Goal: Navigation & Orientation: Understand site structure

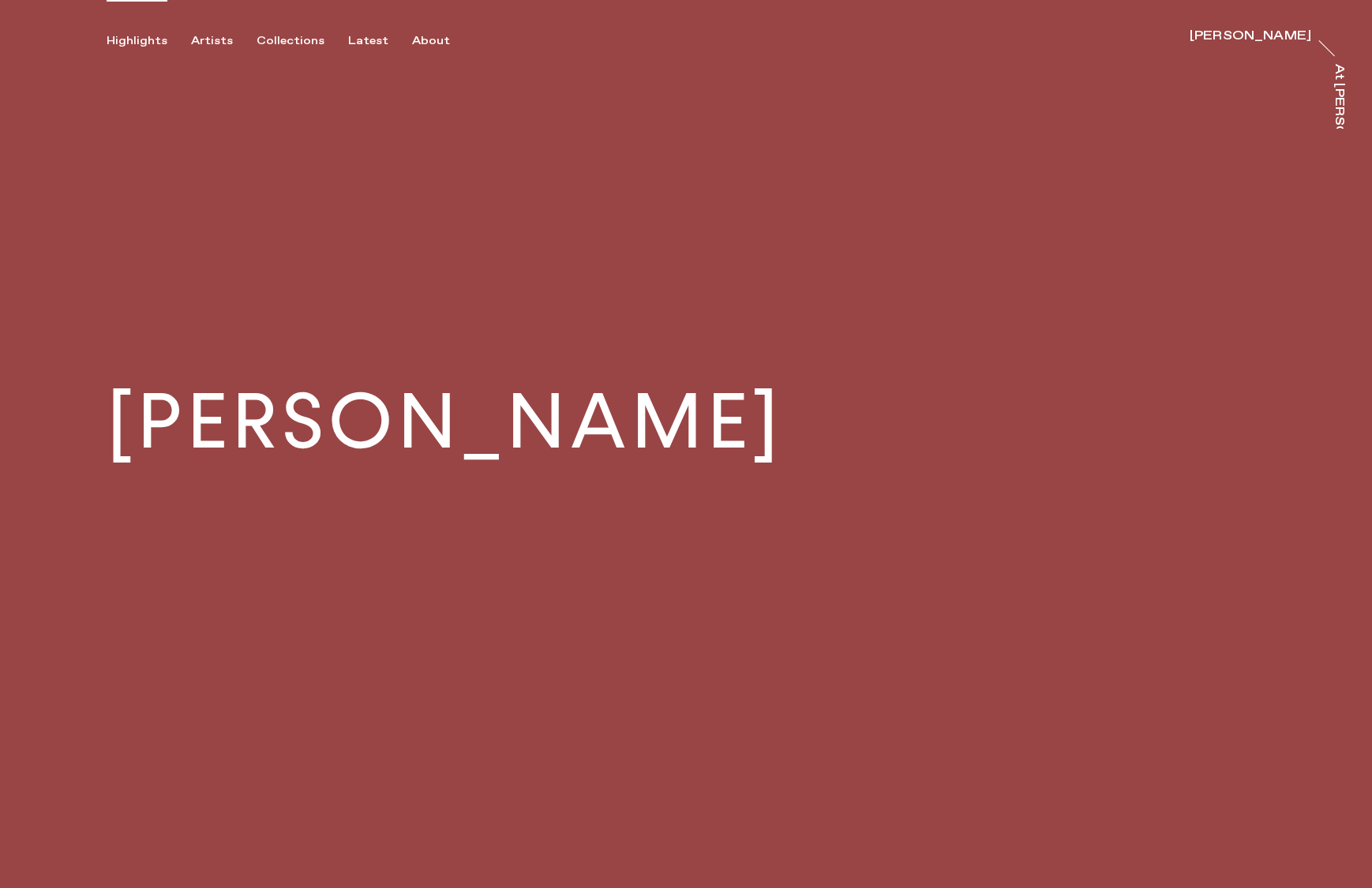
click at [118, 41] on div "Highlights" at bounding box center [137, 41] width 61 height 14
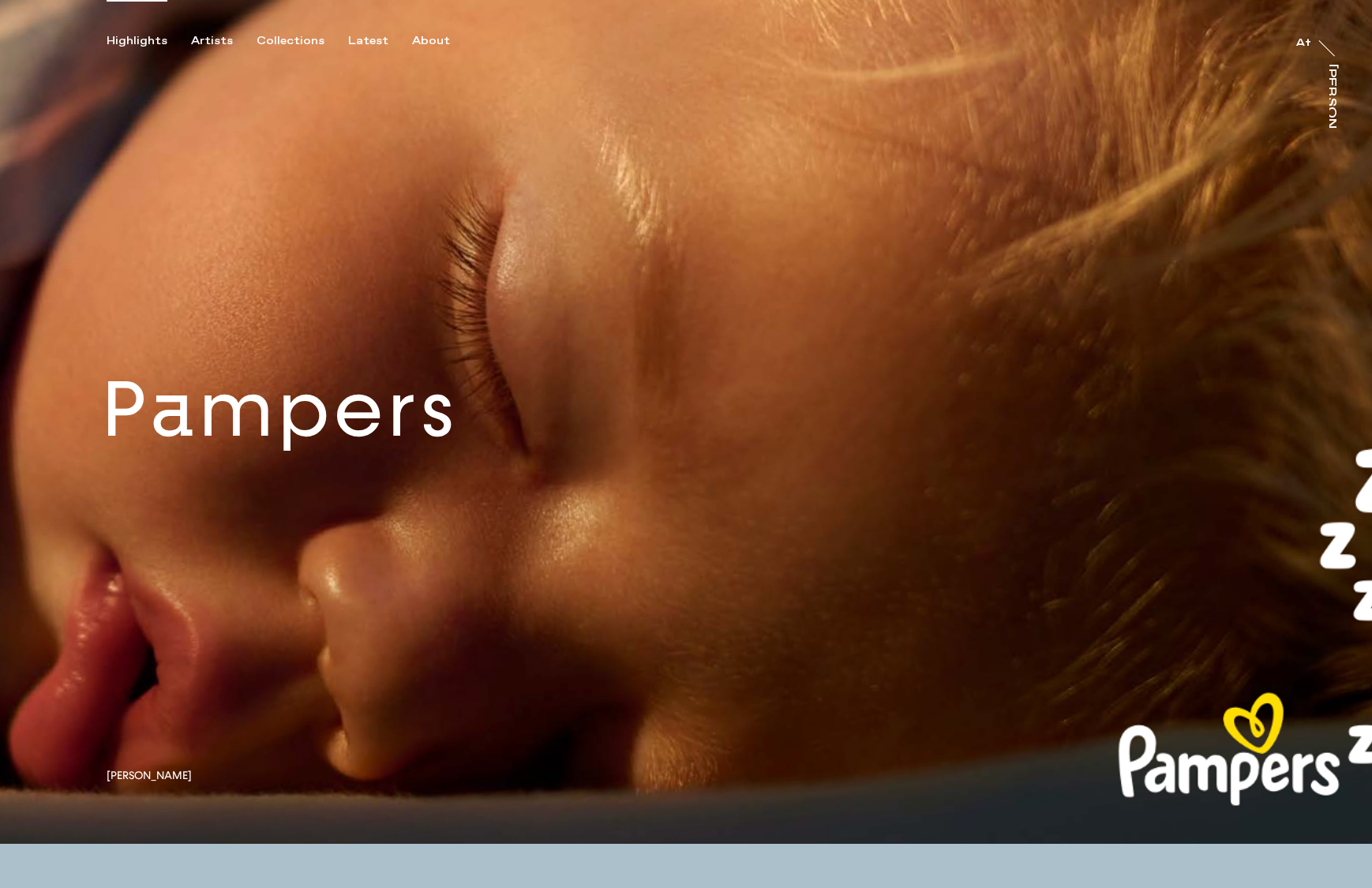
drag, startPoint x: 417, startPoint y: 40, endPoint x: 430, endPoint y: 56, distance: 20.6
click at [417, 40] on div "About" at bounding box center [430, 41] width 38 height 14
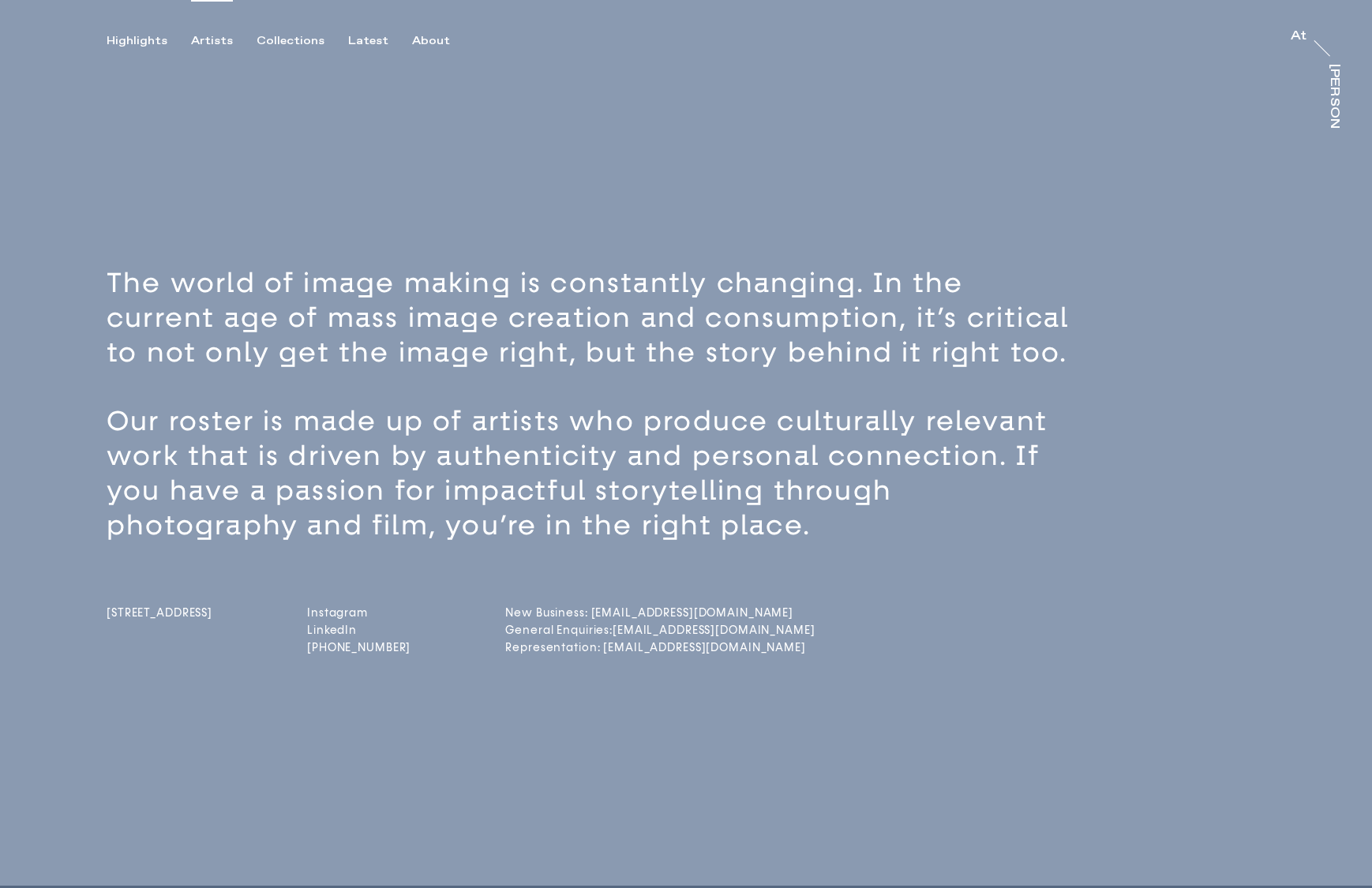
click at [199, 39] on div "Artists" at bounding box center [211, 41] width 41 height 14
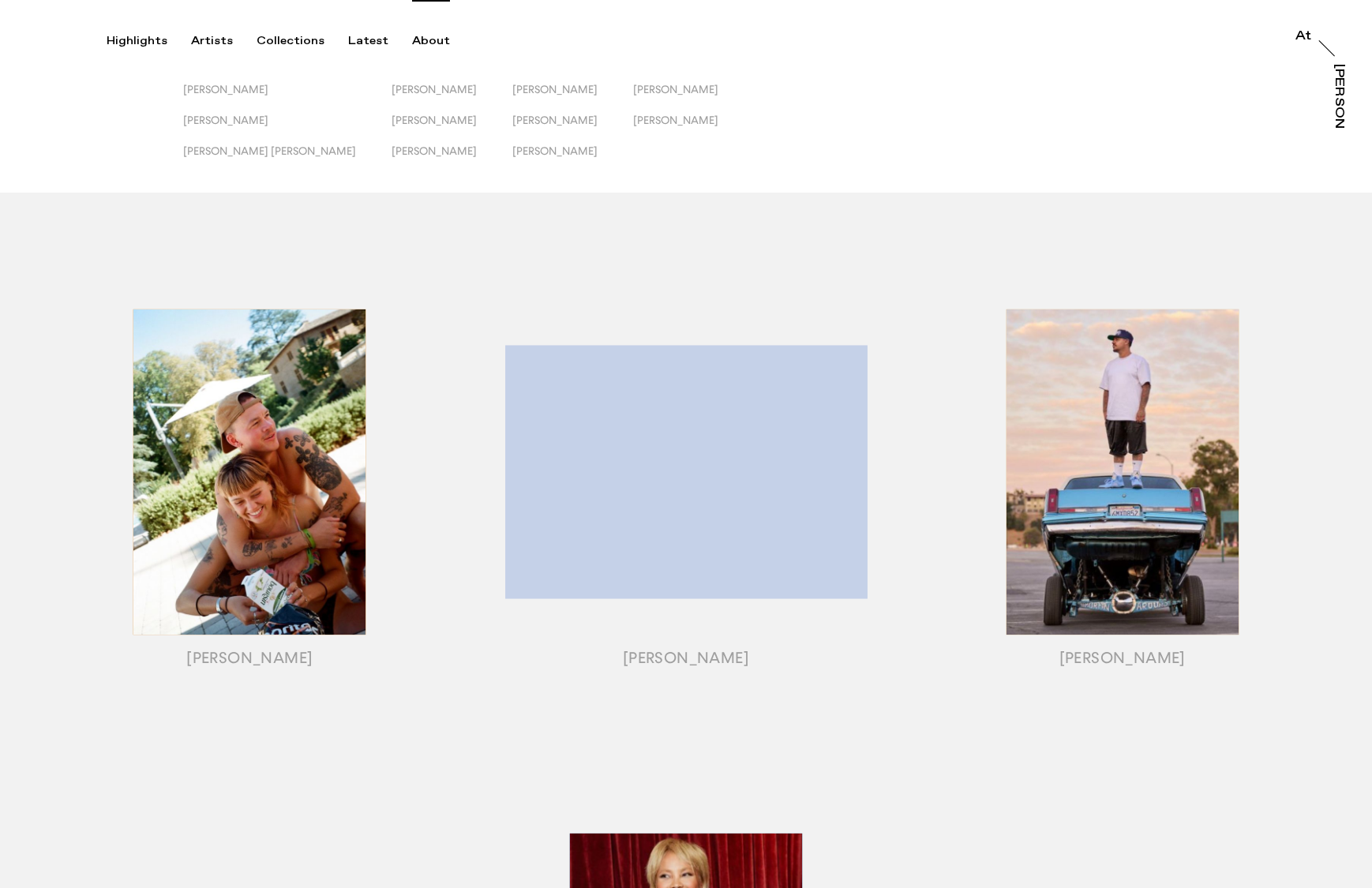
click at [418, 34] on div "About" at bounding box center [430, 41] width 38 height 14
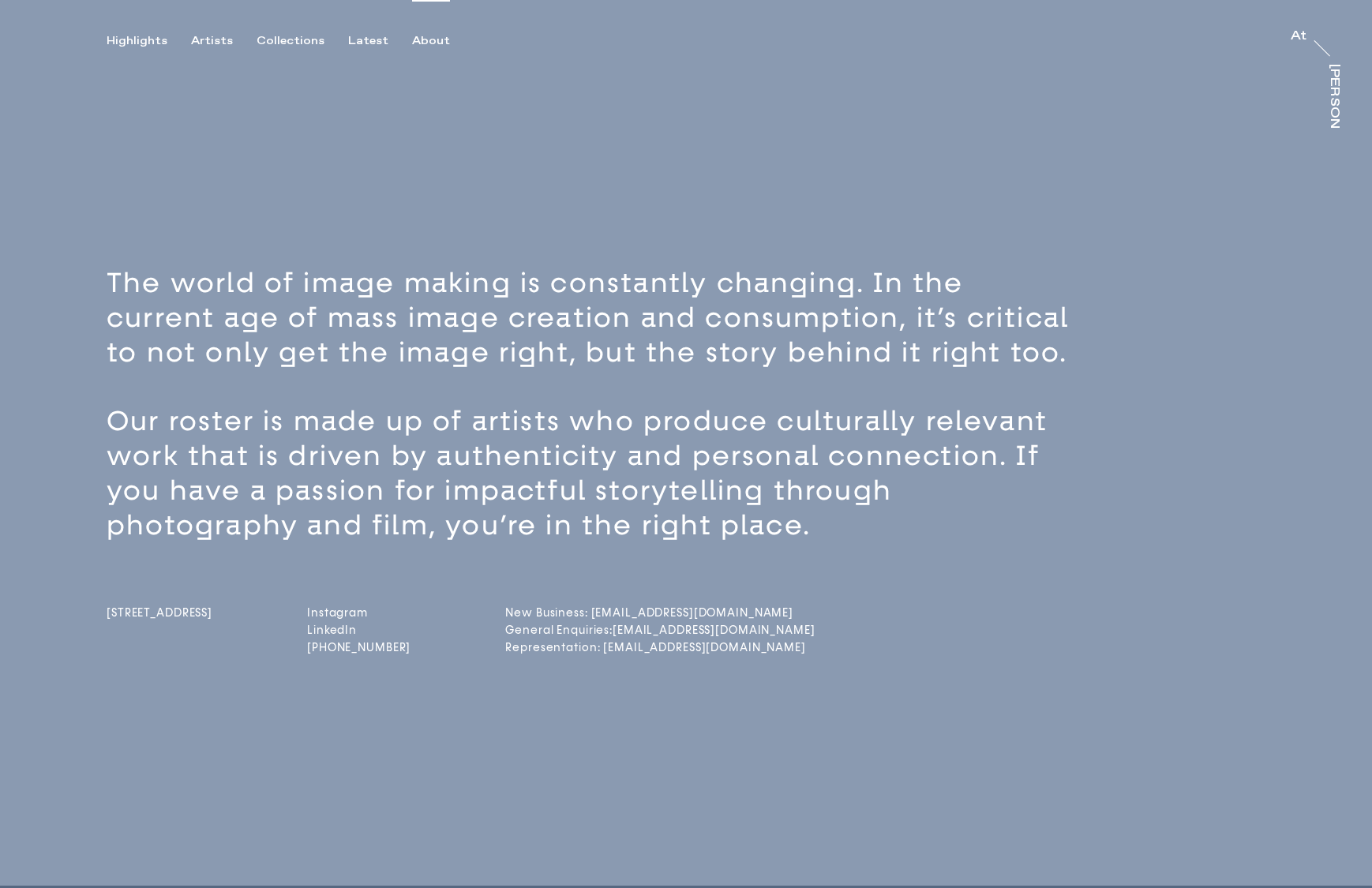
click at [429, 34] on div "About" at bounding box center [430, 41] width 38 height 14
